Goal: Navigation & Orientation: Find specific page/section

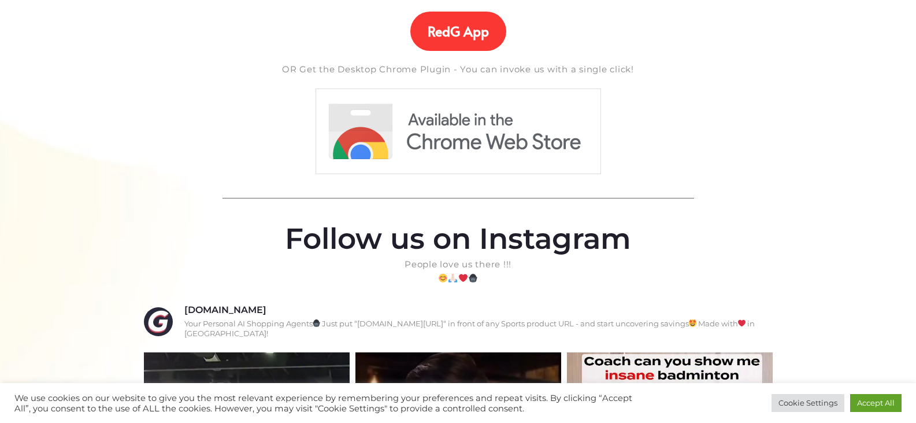
scroll to position [330, 0]
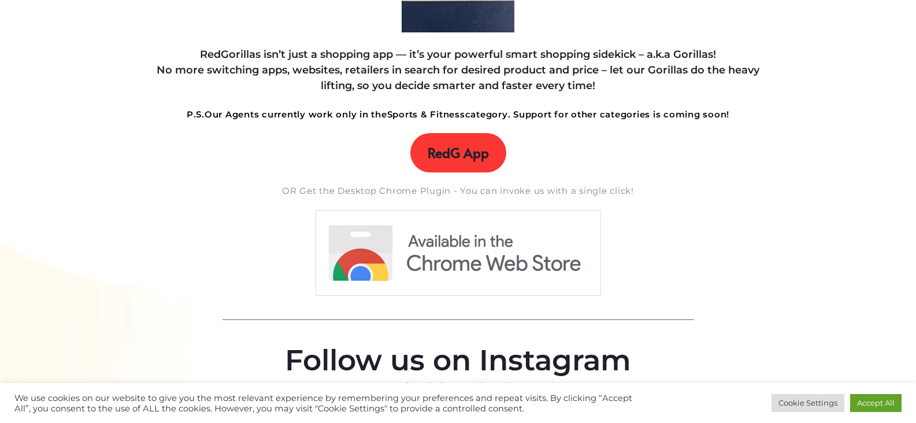
click at [455, 142] on link "RedG App" at bounding box center [458, 152] width 96 height 39
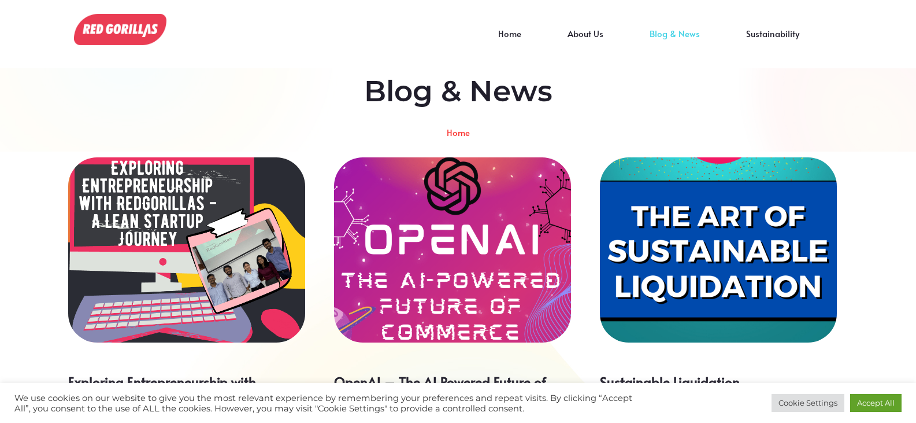
click at [103, 34] on img at bounding box center [120, 29] width 92 height 31
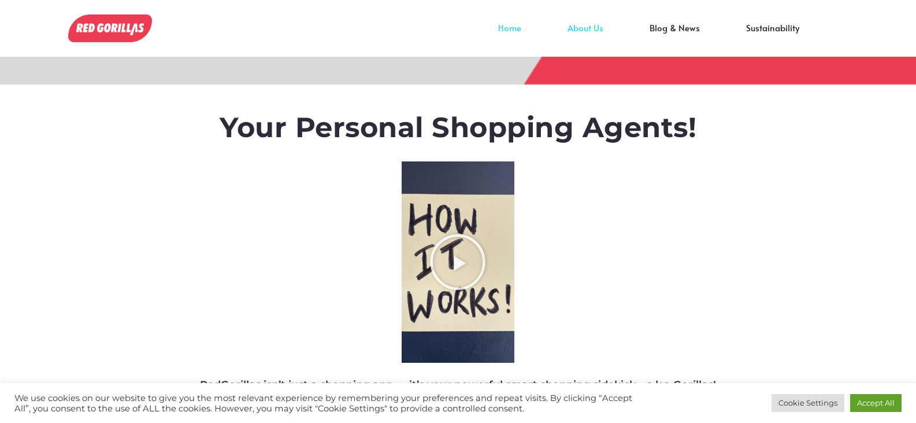
click at [584, 28] on link "About Us" at bounding box center [585, 36] width 82 height 17
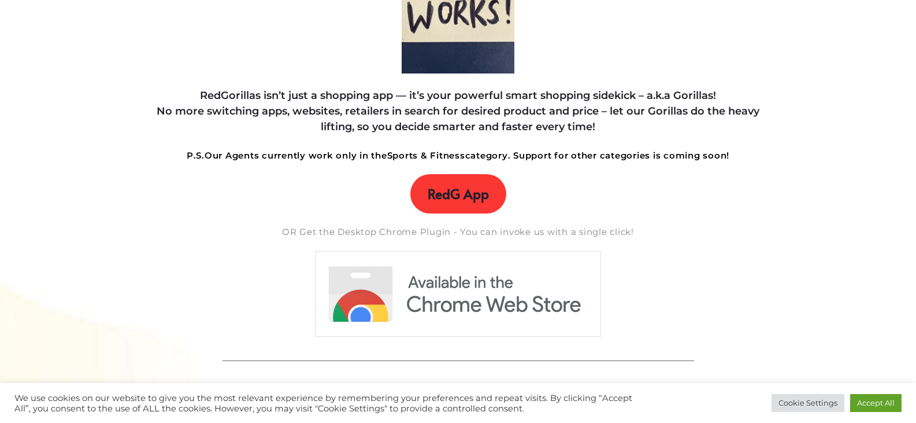
click at [420, 188] on link "RedG App" at bounding box center [458, 193] width 96 height 39
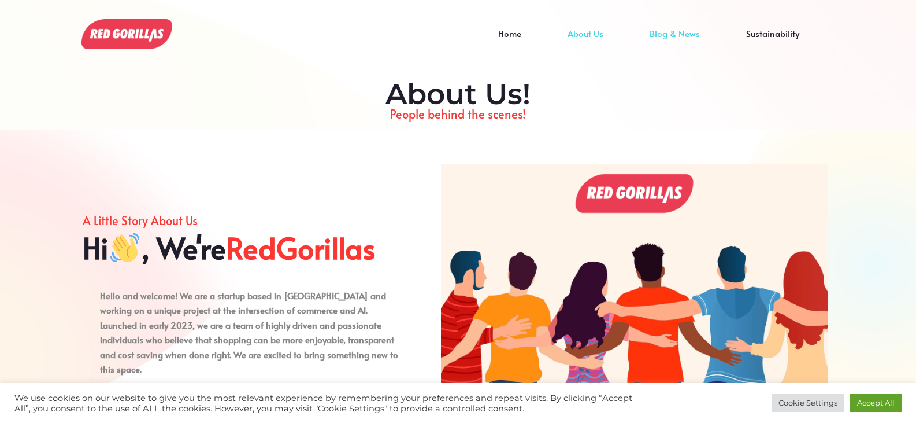
click at [693, 34] on link "Blog & News" at bounding box center [675, 42] width 97 height 17
click at [521, 34] on link "Home" at bounding box center [509, 42] width 69 height 17
